Goal: Task Accomplishment & Management: Manage account settings

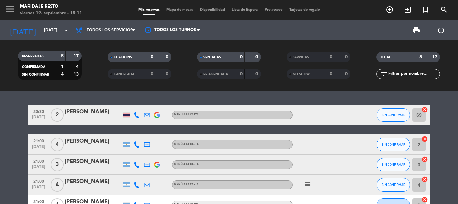
scroll to position [34, 0]
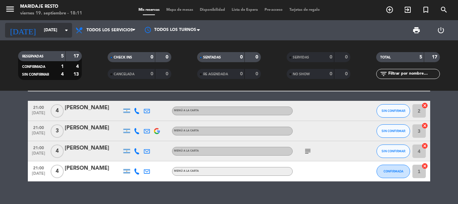
click at [60, 35] on input "[DATE]" at bounding box center [69, 29] width 57 height 11
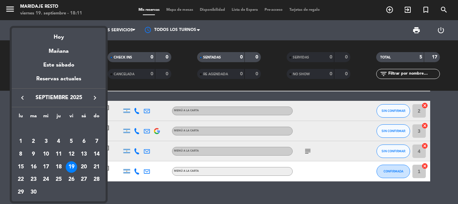
click at [72, 163] on div "19" at bounding box center [71, 166] width 11 height 11
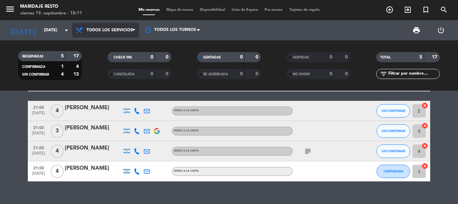
click at [107, 36] on span "Todos los servicios" at bounding box center [105, 30] width 67 height 15
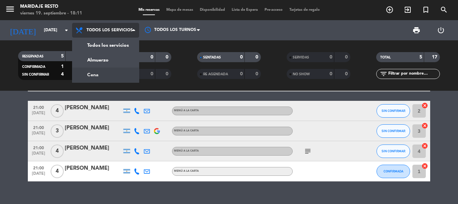
click at [106, 74] on div "menu Maridaje Resto [DATE] 19. septiembre - 18:11 Mis reservas Mapa de mesas Di…" at bounding box center [229, 45] width 458 height 91
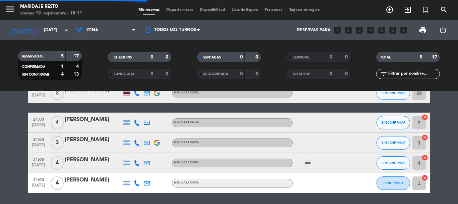
scroll to position [50, 0]
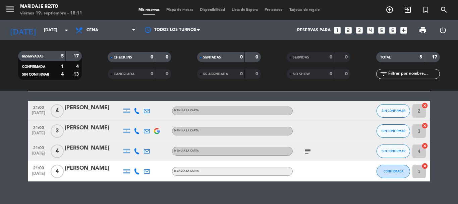
click at [424, 104] on icon "cancel" at bounding box center [424, 105] width 7 height 7
click at [425, 124] on icon "cancel" at bounding box center [424, 125] width 7 height 7
click at [426, 145] on icon "cancel" at bounding box center [424, 145] width 7 height 7
click at [427, 166] on icon "cancel" at bounding box center [424, 165] width 7 height 7
click at [304, 153] on icon "subject" at bounding box center [308, 151] width 8 height 8
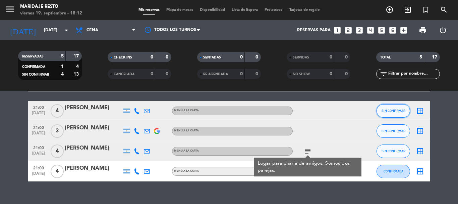
click at [395, 110] on span "SIN CONFIRMAR" at bounding box center [394, 111] width 24 height 4
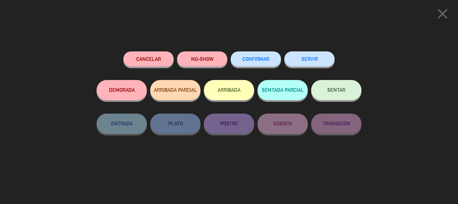
click at [256, 54] on button "CONFIRMAR" at bounding box center [256, 58] width 50 height 15
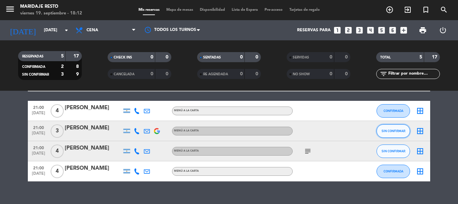
click at [394, 131] on span "SIN CONFIRMAR" at bounding box center [394, 131] width 24 height 4
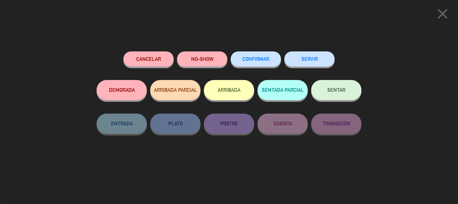
click at [262, 59] on span "CONFIRMAR" at bounding box center [255, 59] width 27 height 6
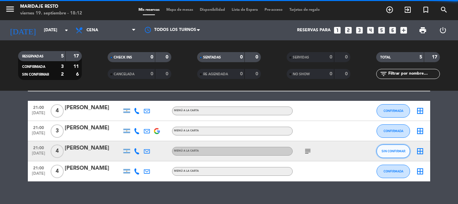
click at [386, 150] on span "SIN CONFIRMAR" at bounding box center [394, 151] width 24 height 4
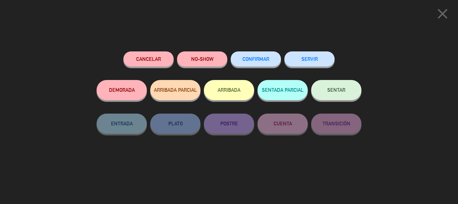
click at [262, 50] on div "Cancelar NO-SHOW CONFIRMAR SERVIR DEMORADA ARRIBADA PARCIAL ARRIBADA SENTADA PA…" at bounding box center [229, 125] width 274 height 157
click at [259, 55] on button "CONFIRMAR" at bounding box center [256, 58] width 50 height 15
